Goal: Check status: Check status

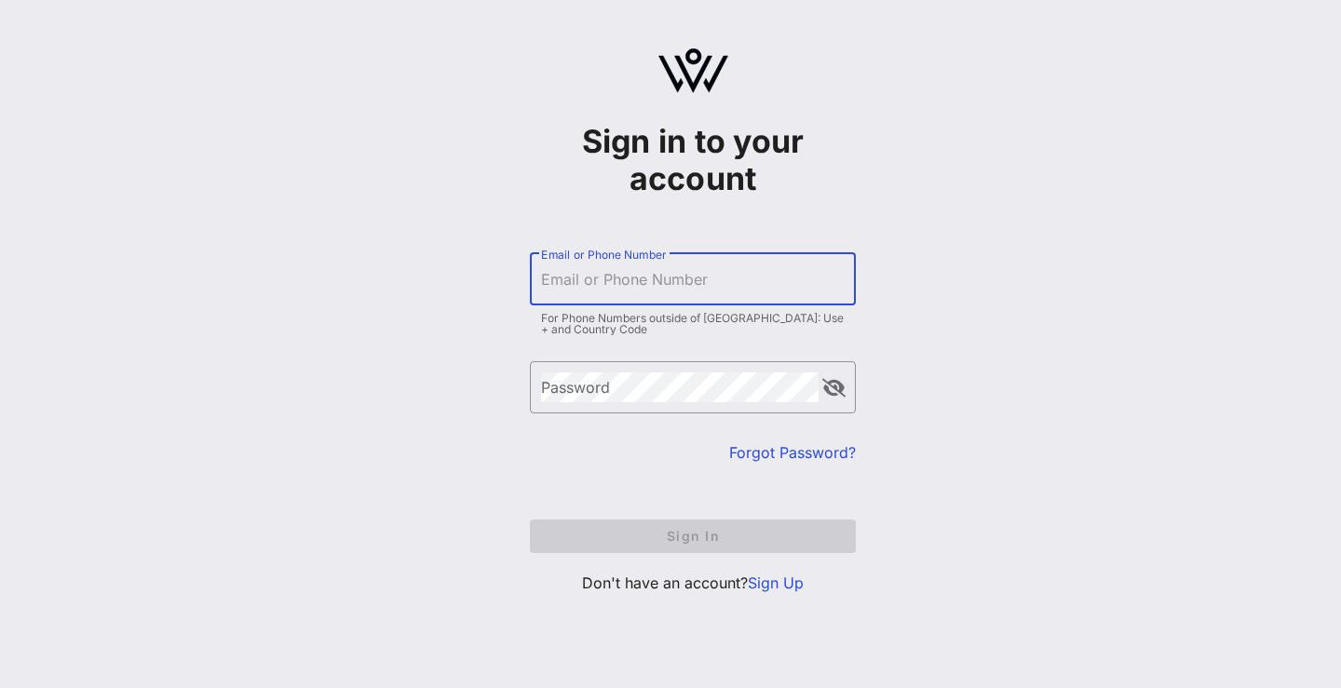
click at [705, 275] on input "Email or Phone Number" at bounding box center [693, 280] width 304 height 30
type input "[PHONE_NUMBER]"
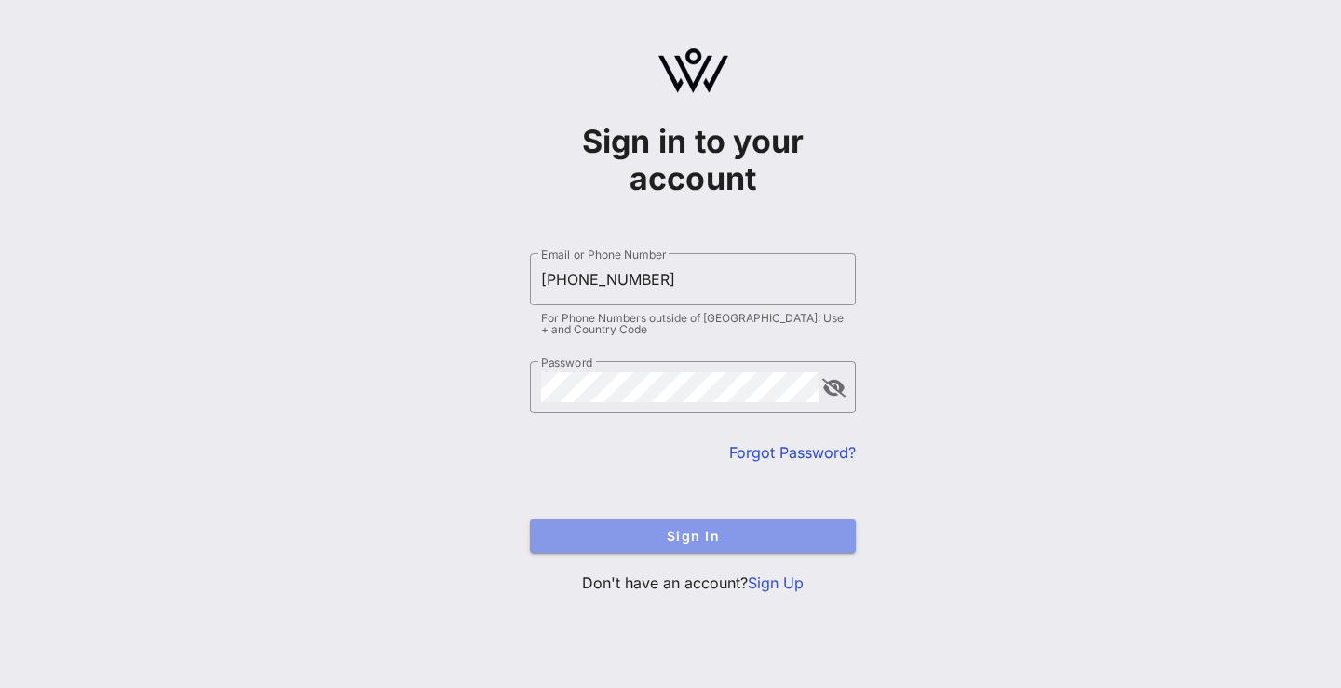
click at [680, 537] on span "Sign In" at bounding box center [693, 536] width 296 height 16
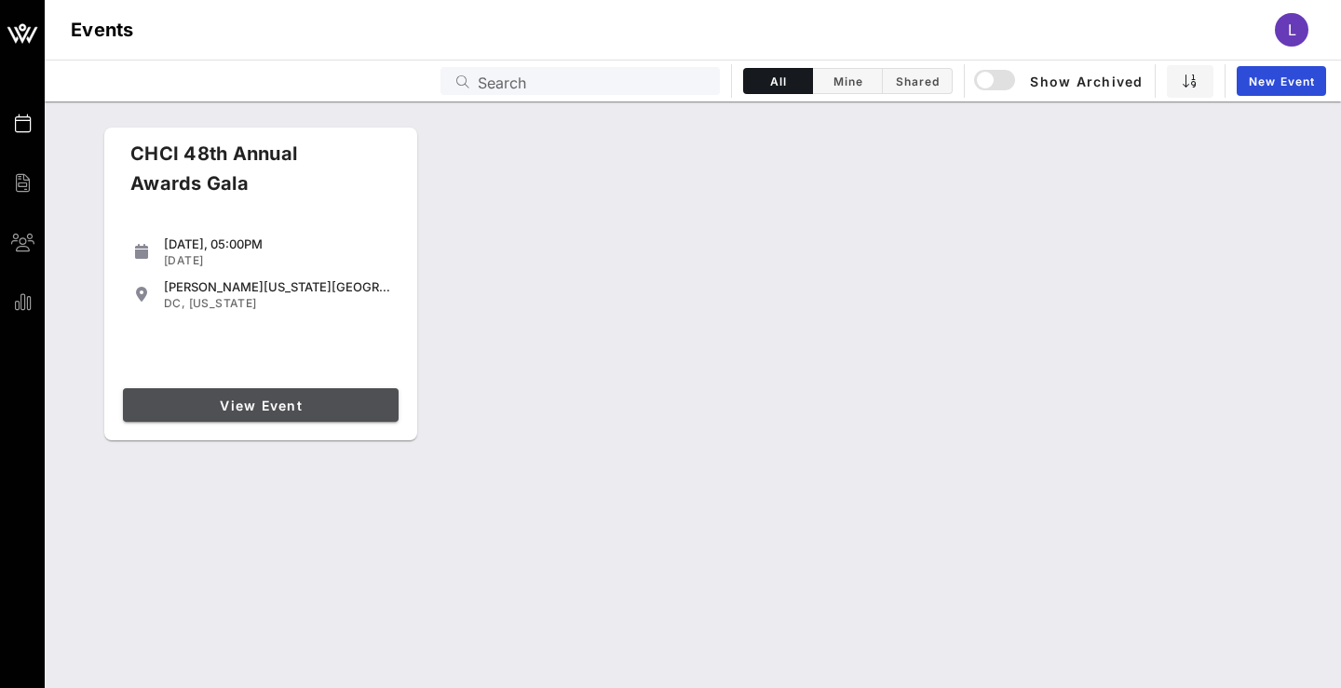
click at [380, 415] on link "View Event" at bounding box center [261, 405] width 276 height 34
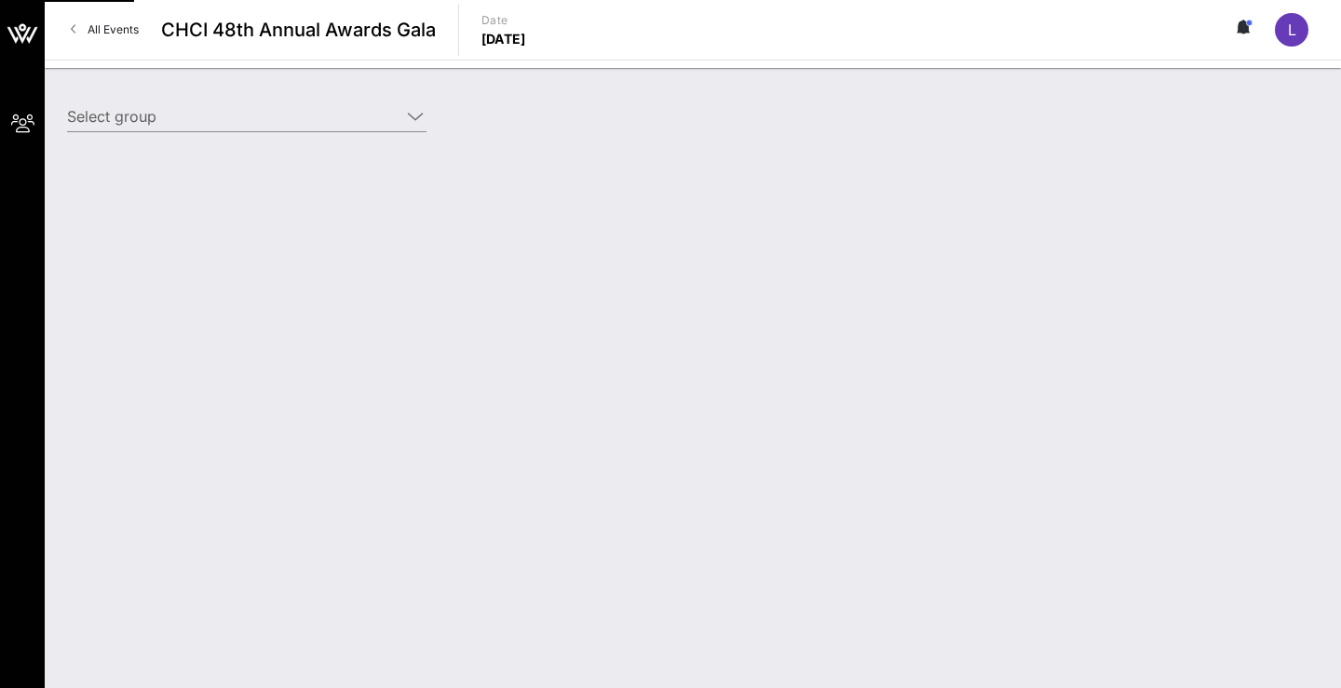
type input "[DEMOGRAPHIC_DATA] ([DEMOGRAPHIC_DATA]) [[PERSON_NAME], [EMAIL_ADDRESS][DOMAIN_…"
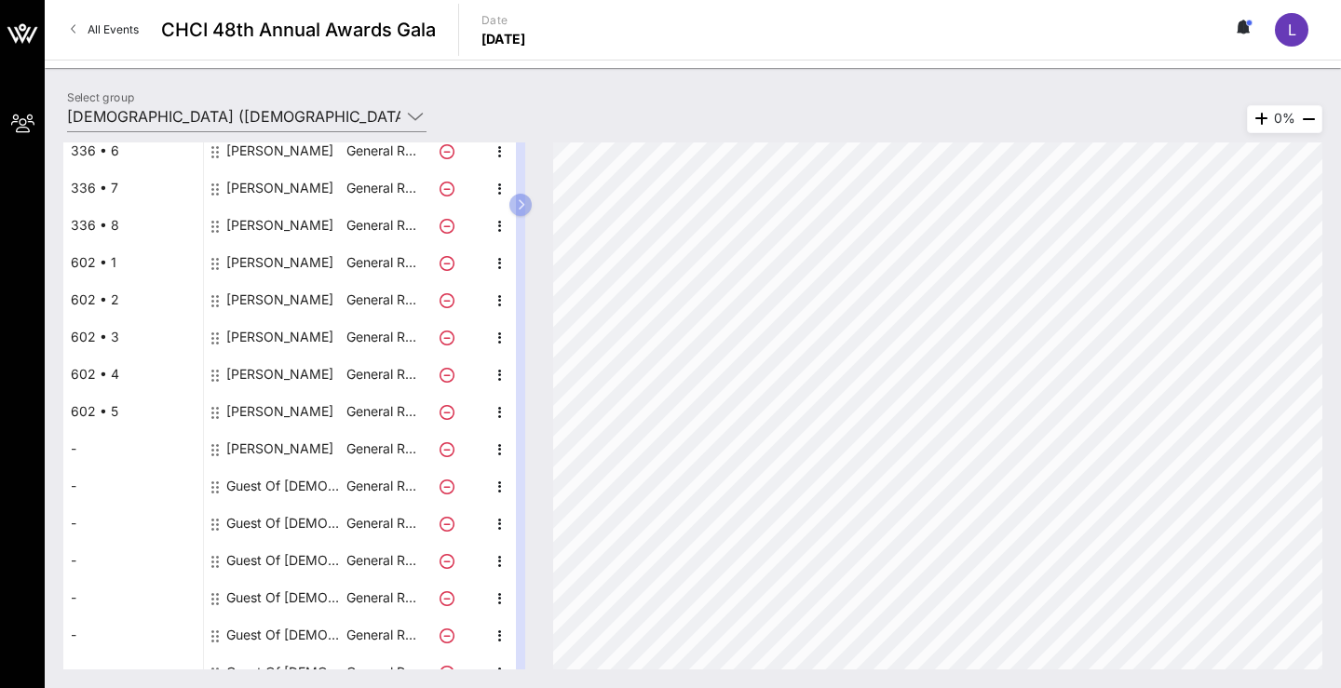
scroll to position [354, 0]
